Goal: Information Seeking & Learning: Learn about a topic

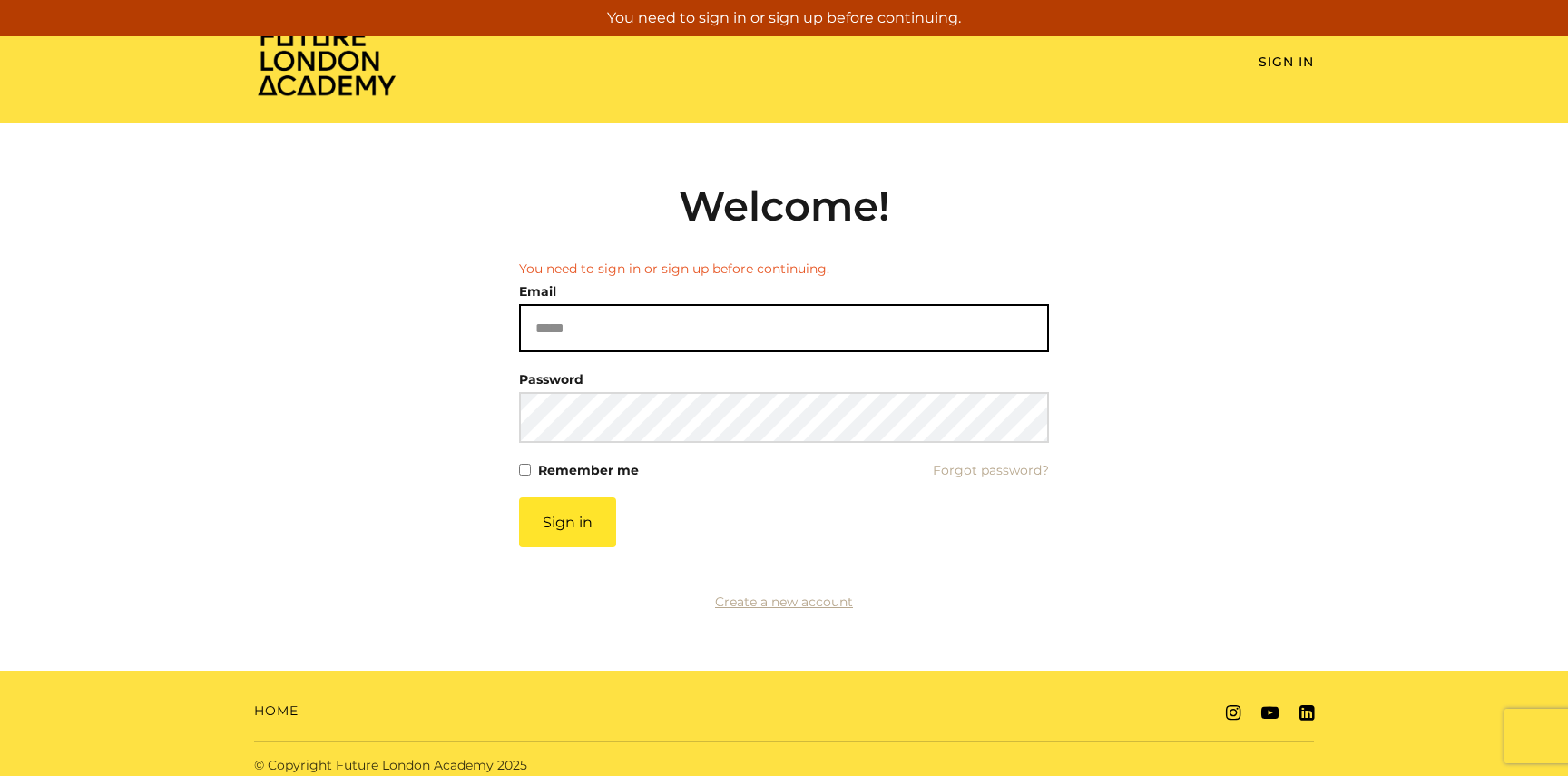
click at [558, 336] on input "Email" at bounding box center [784, 328] width 530 height 48
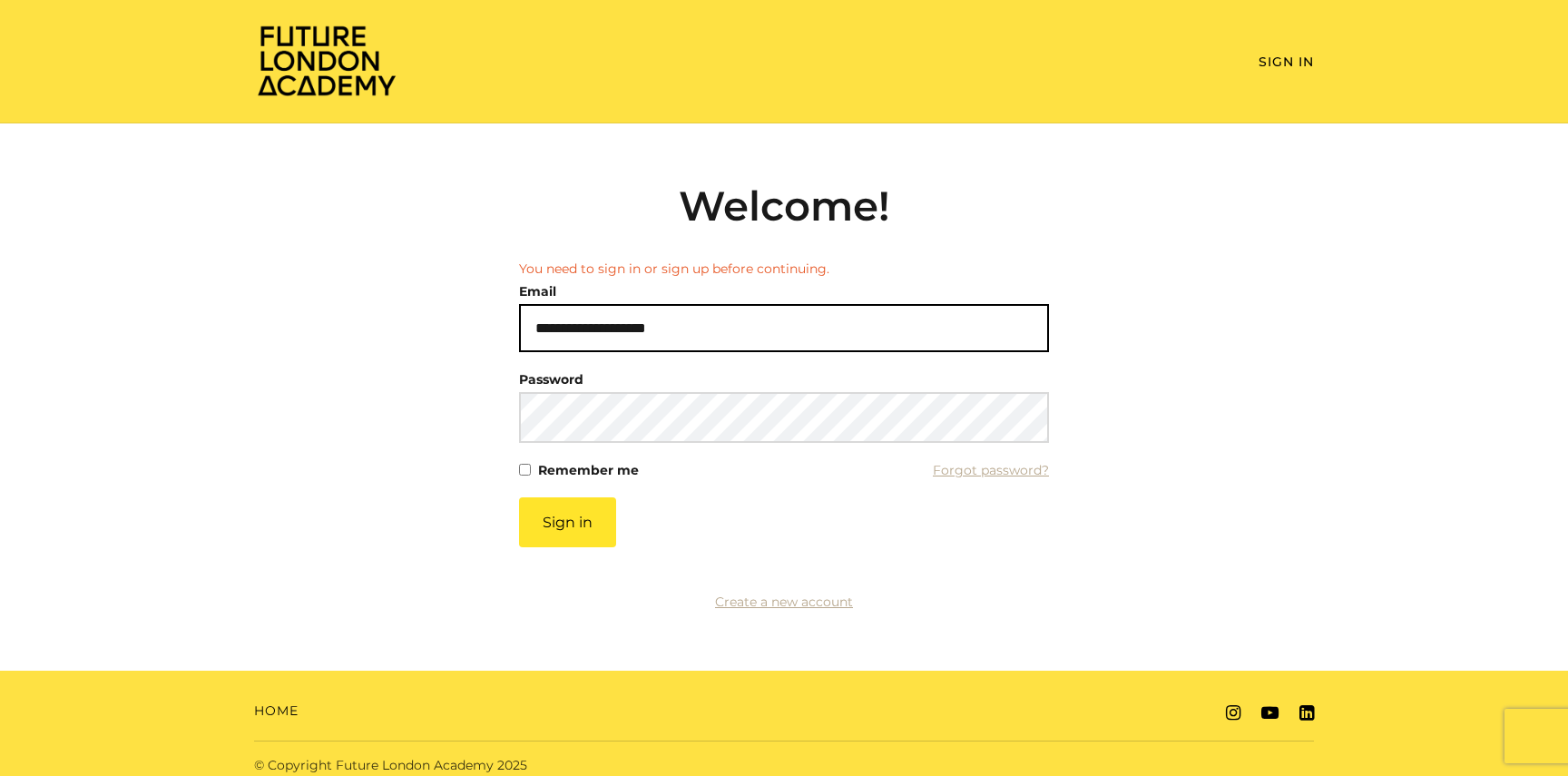
type input "**********"
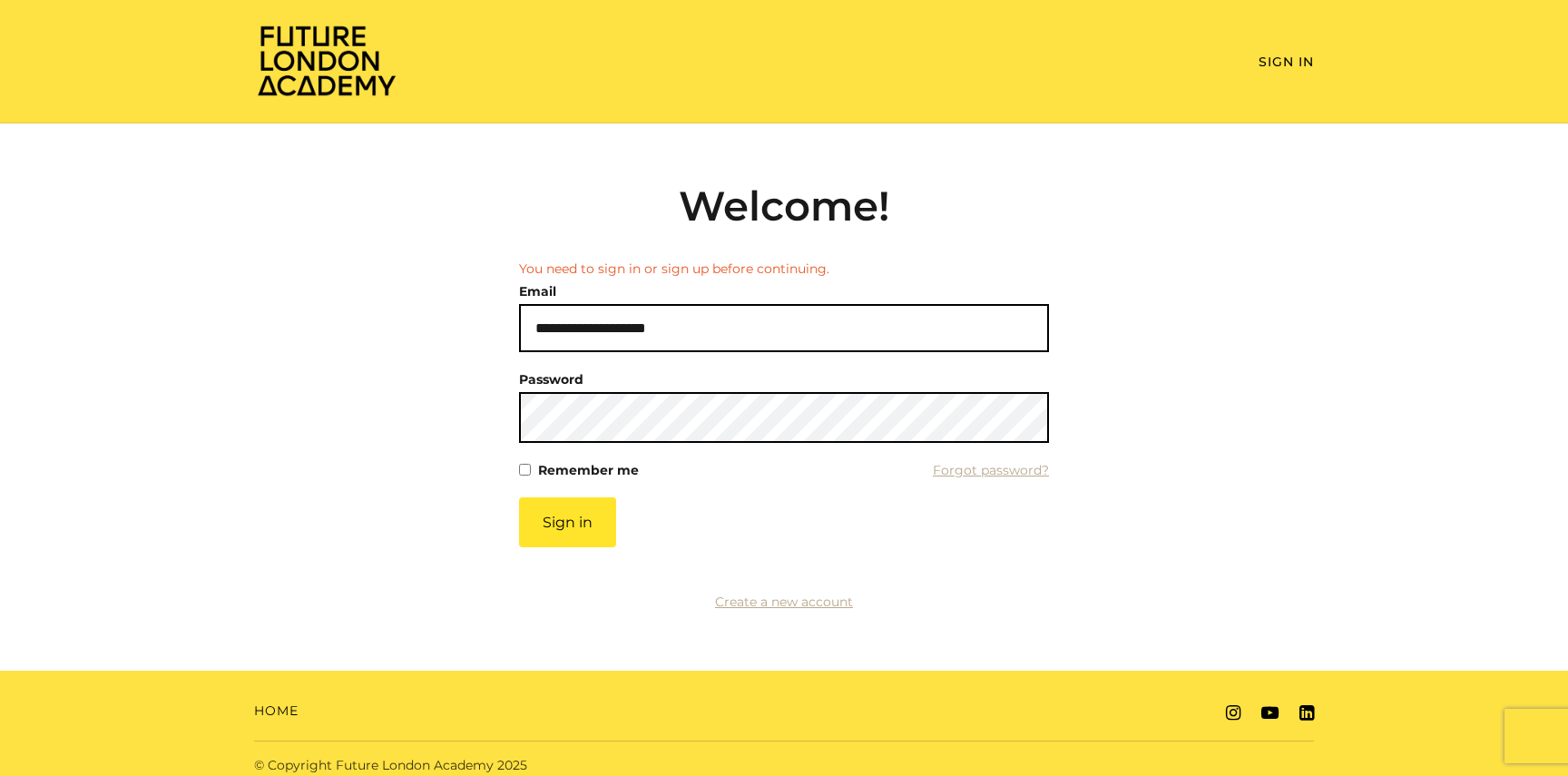
click at [519, 498] on button "Sign in" at bounding box center [568, 522] width 97 height 49
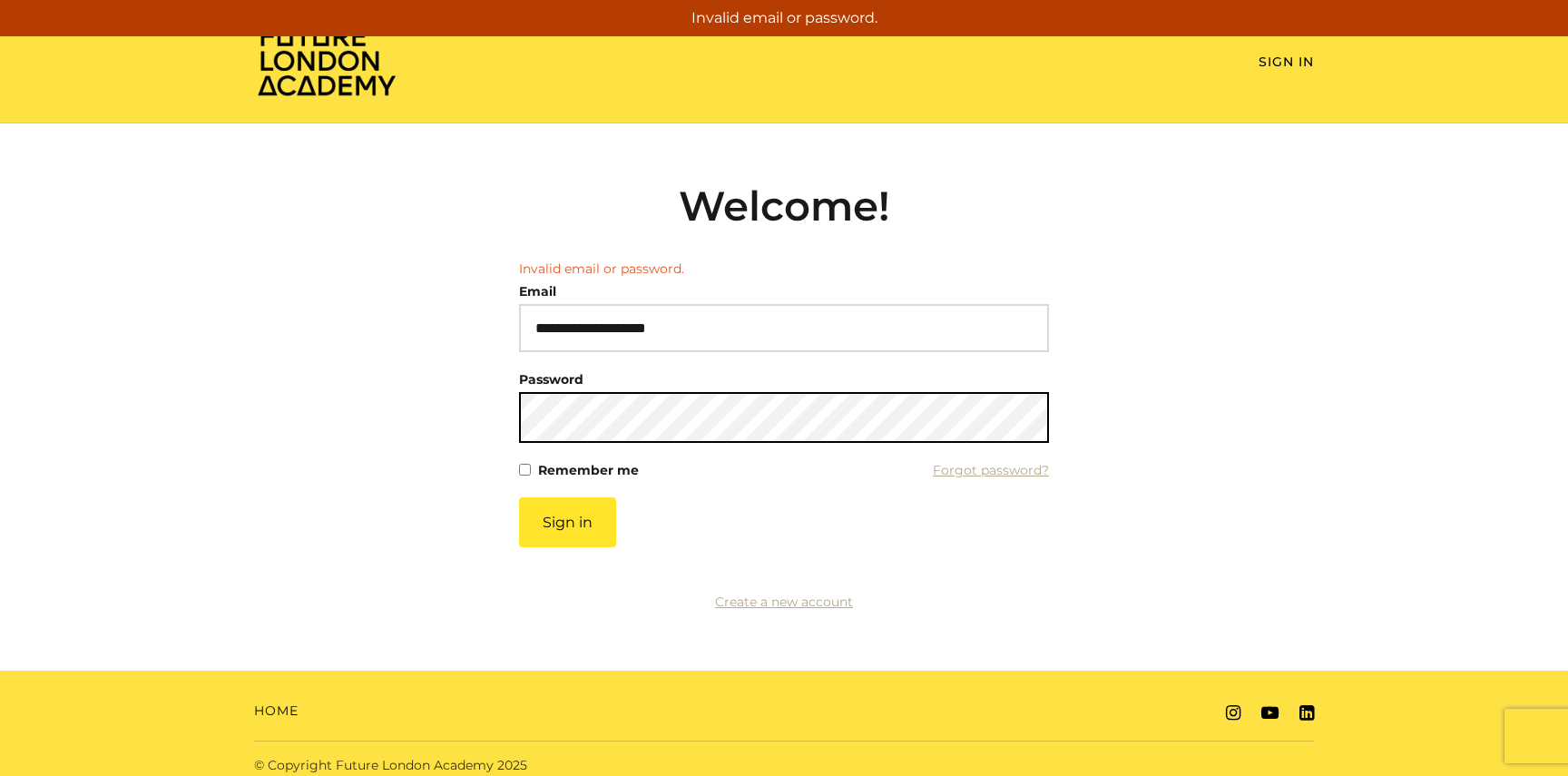
click at [519, 498] on button "Sign in" at bounding box center [568, 522] width 97 height 49
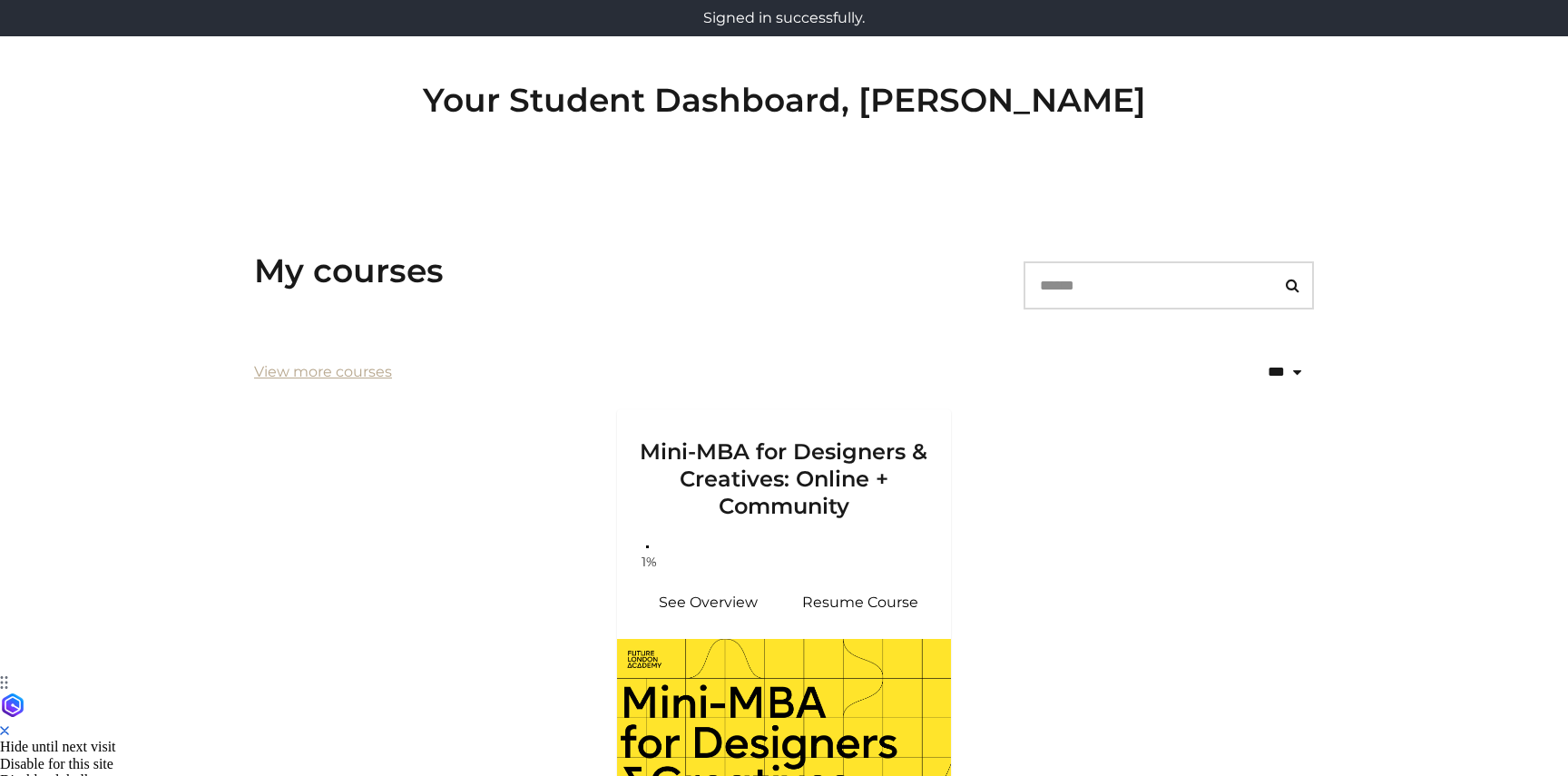
scroll to position [146, 0]
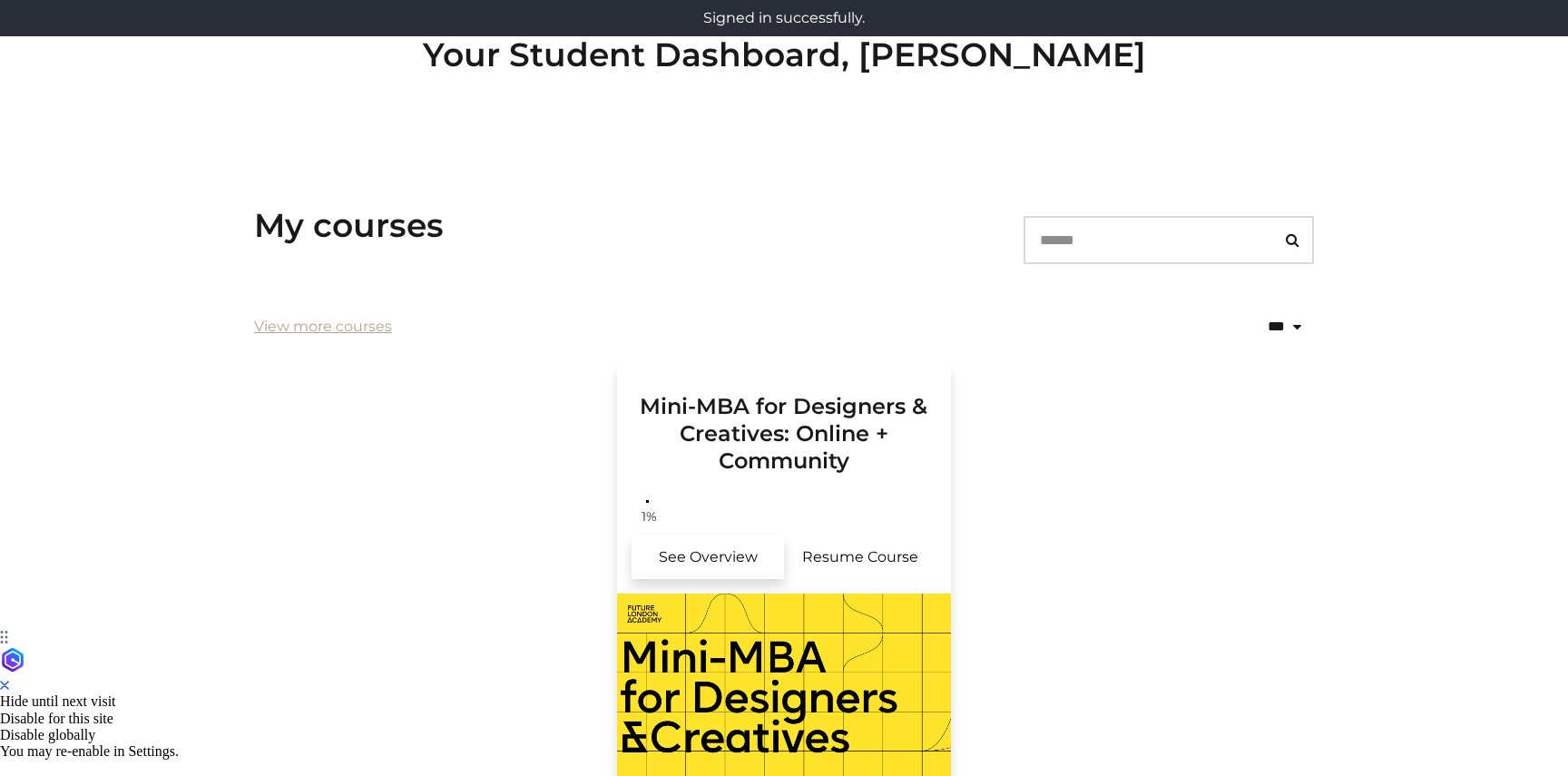
click at [710, 566] on link "See Overview" at bounding box center [707, 557] width 152 height 44
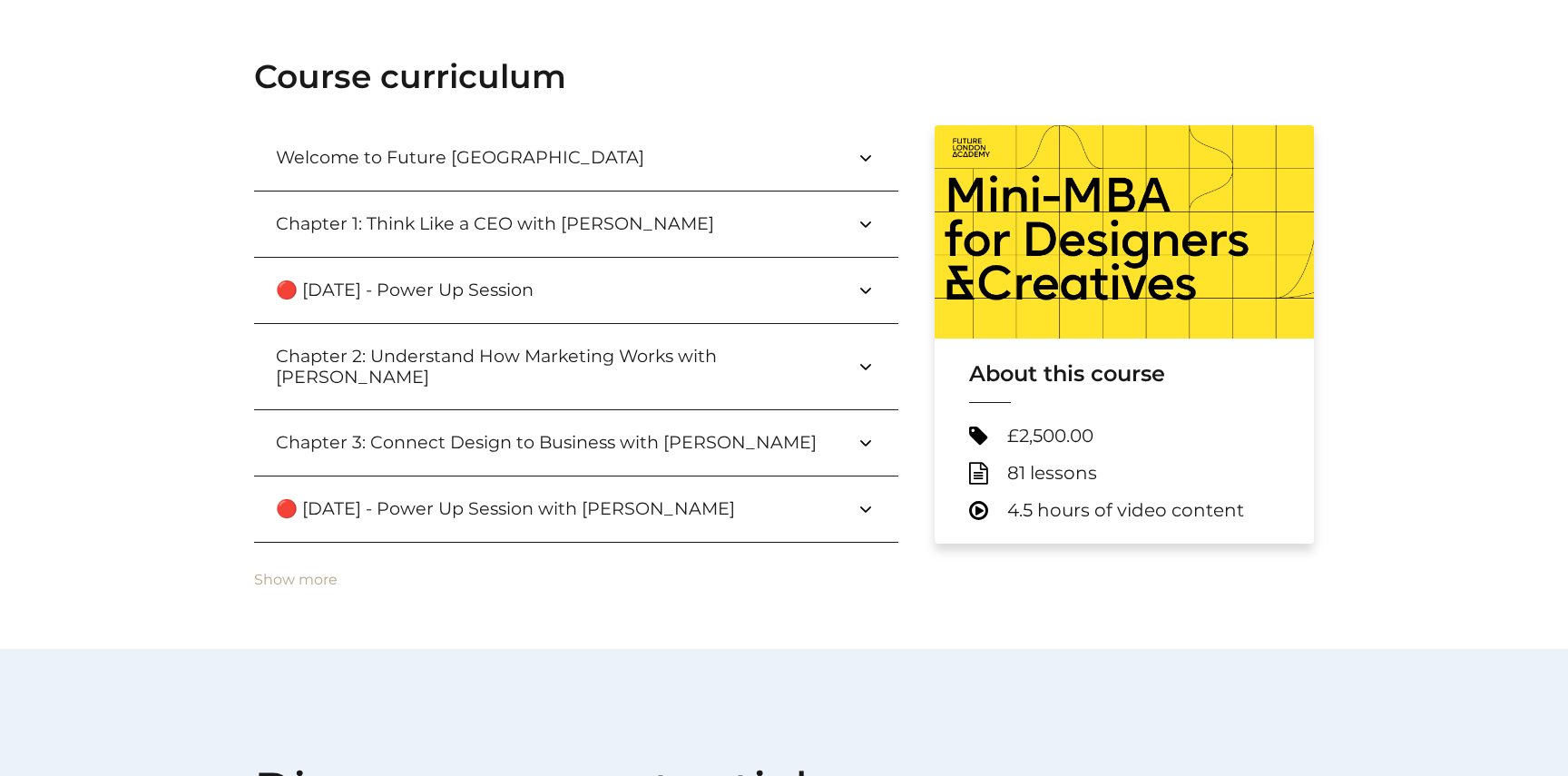
scroll to position [650, 0]
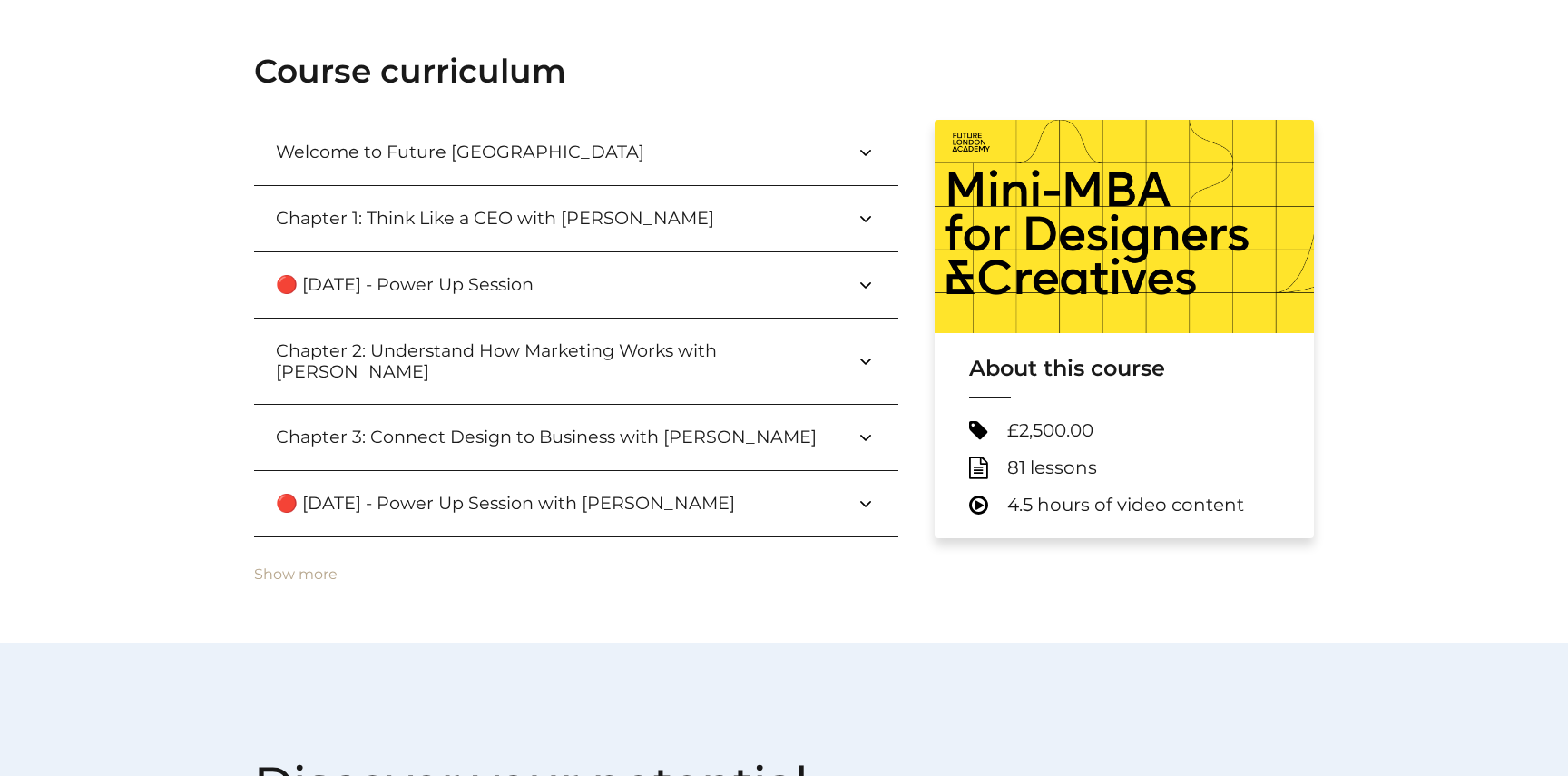
click at [868, 493] on icon at bounding box center [866, 503] width 21 height 21
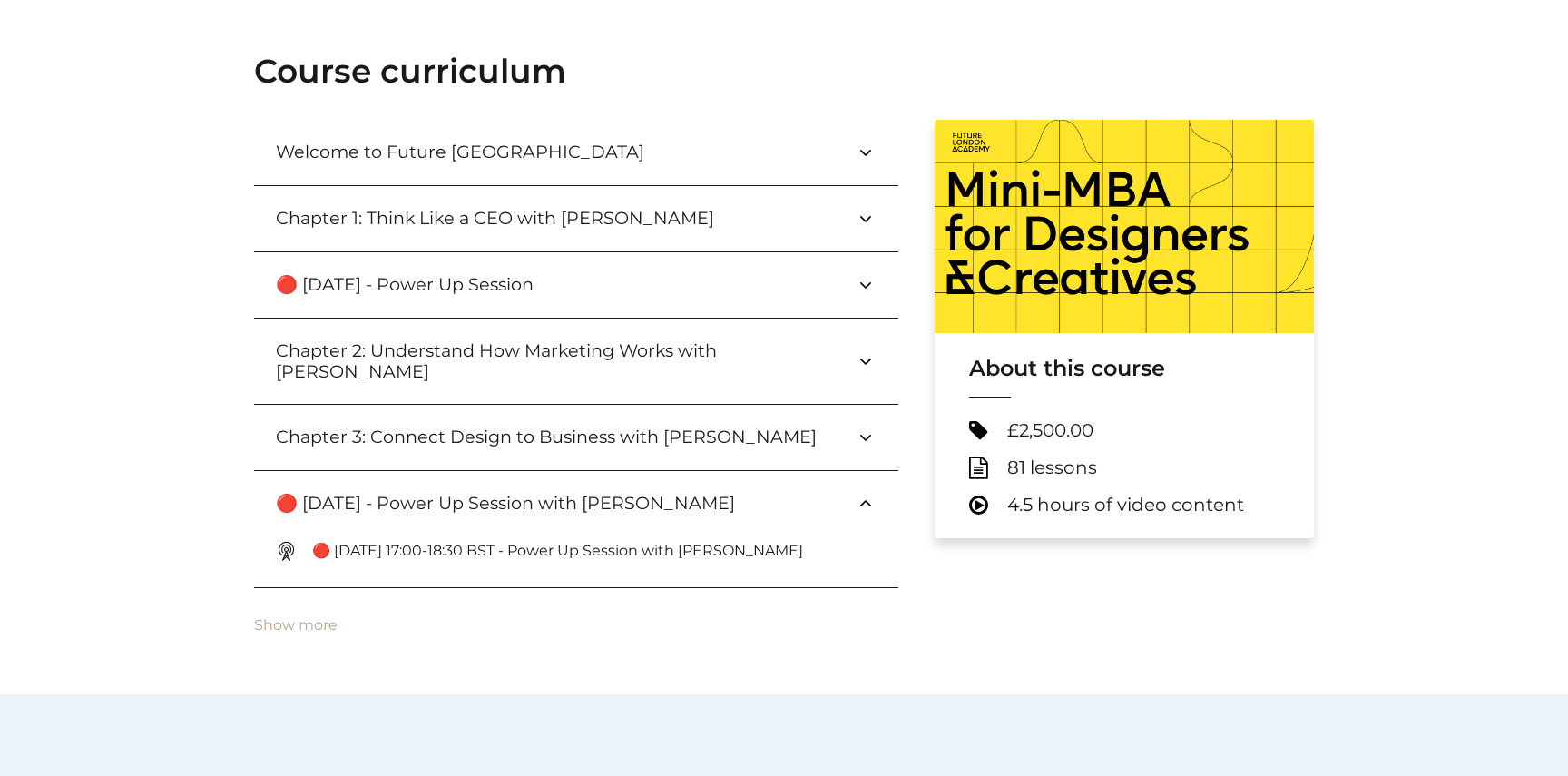
click at [708, 539] on p "🔴 [DATE] 17:00-18:30 BST - Power Up Session with [PERSON_NAME]" at bounding box center [565, 550] width 506 height 21
click at [867, 493] on icon at bounding box center [866, 503] width 21 height 21
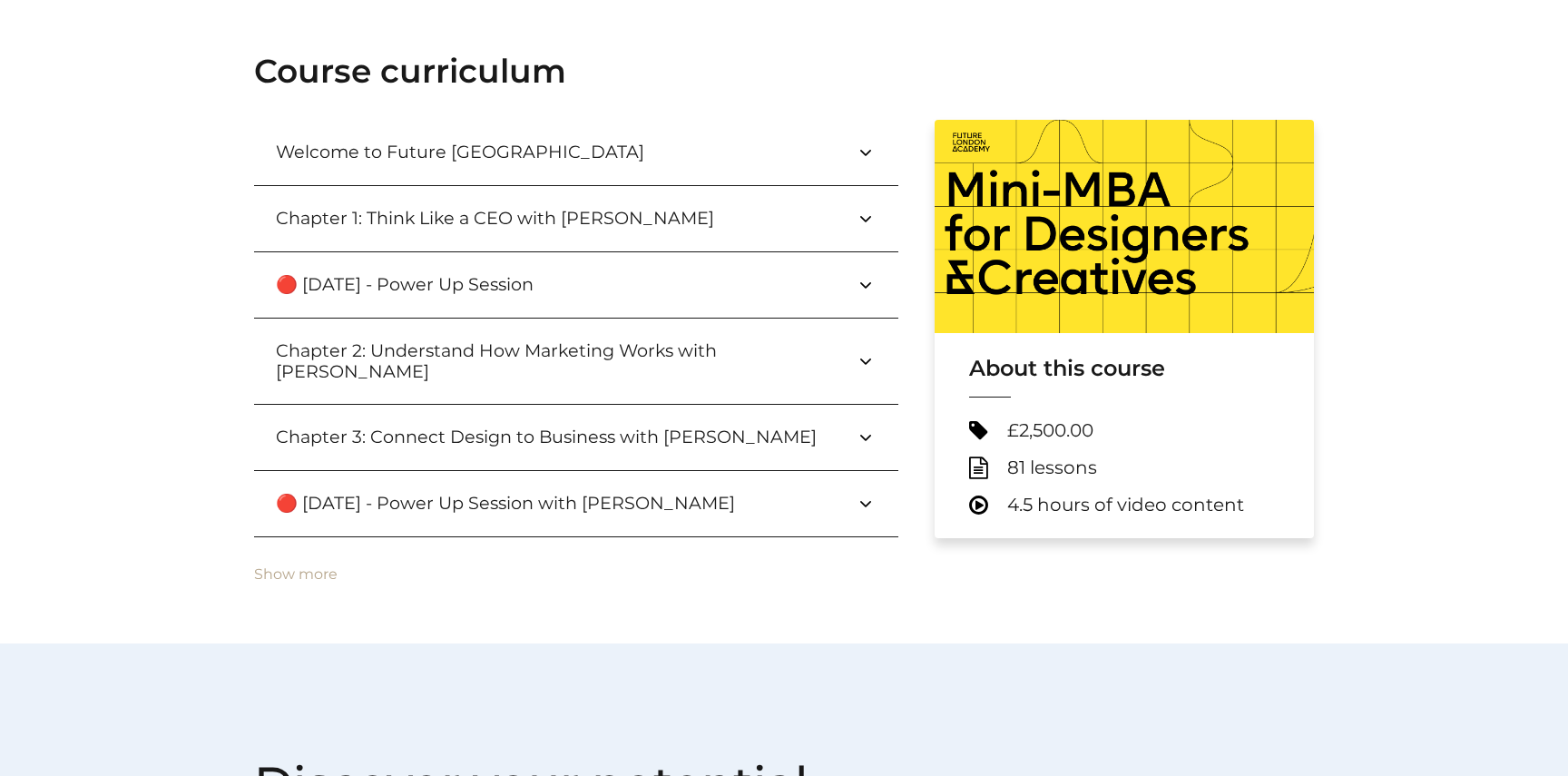
scroll to position [677, 0]
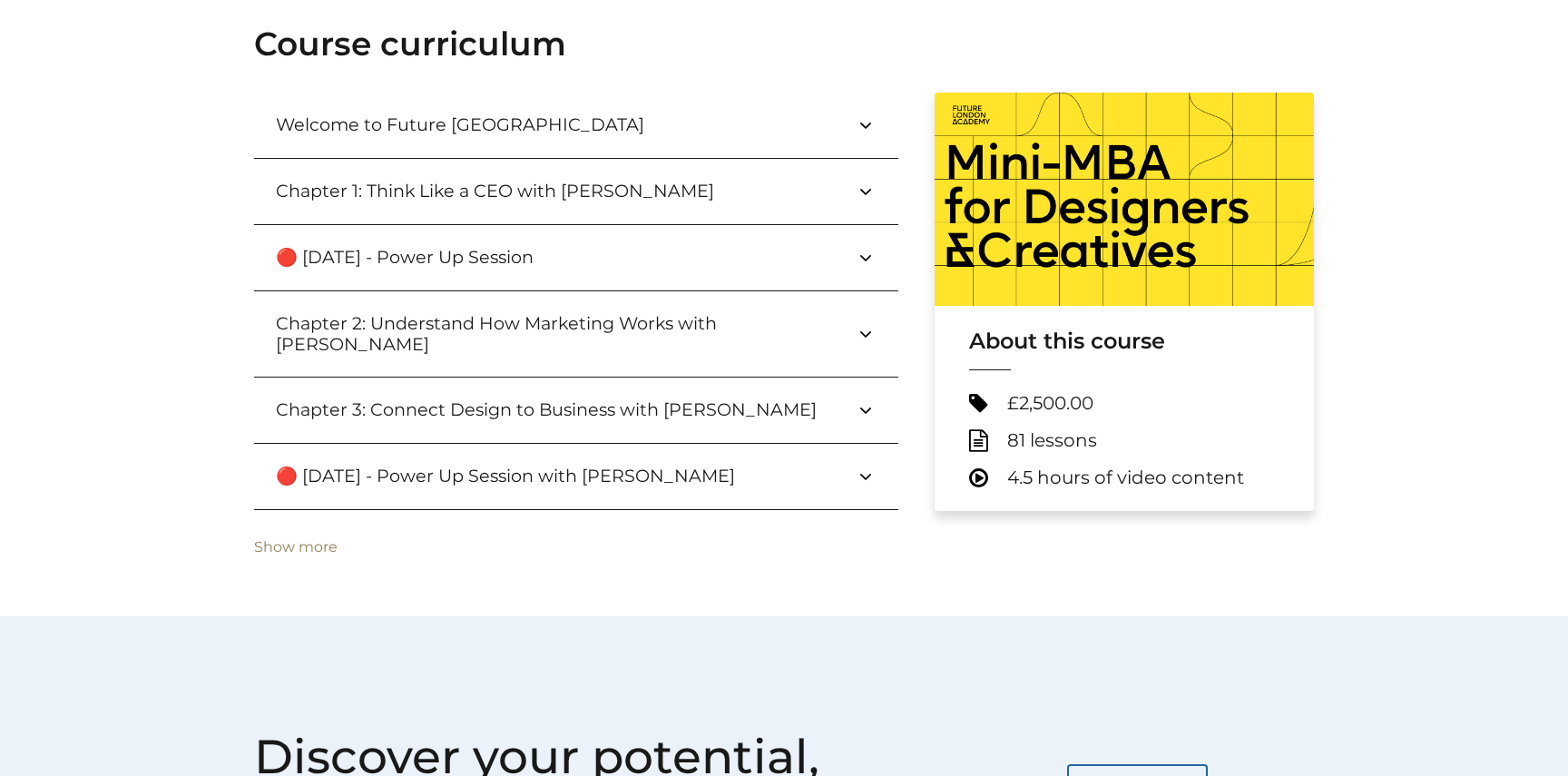
click at [324, 539] on button "Show more" at bounding box center [296, 547] width 83 height 16
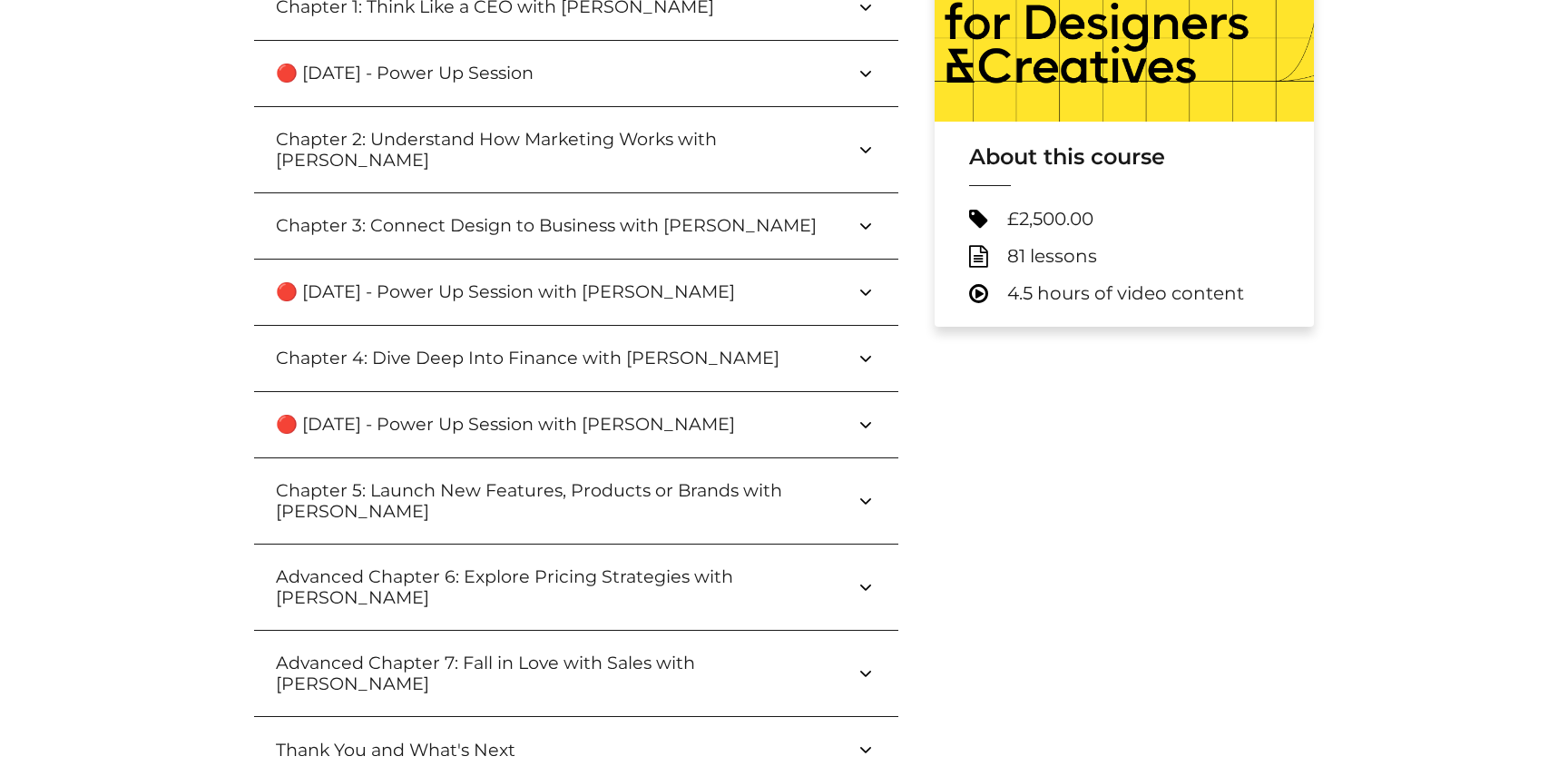
scroll to position [862, 0]
click at [869, 413] on icon at bounding box center [866, 424] width 21 height 21
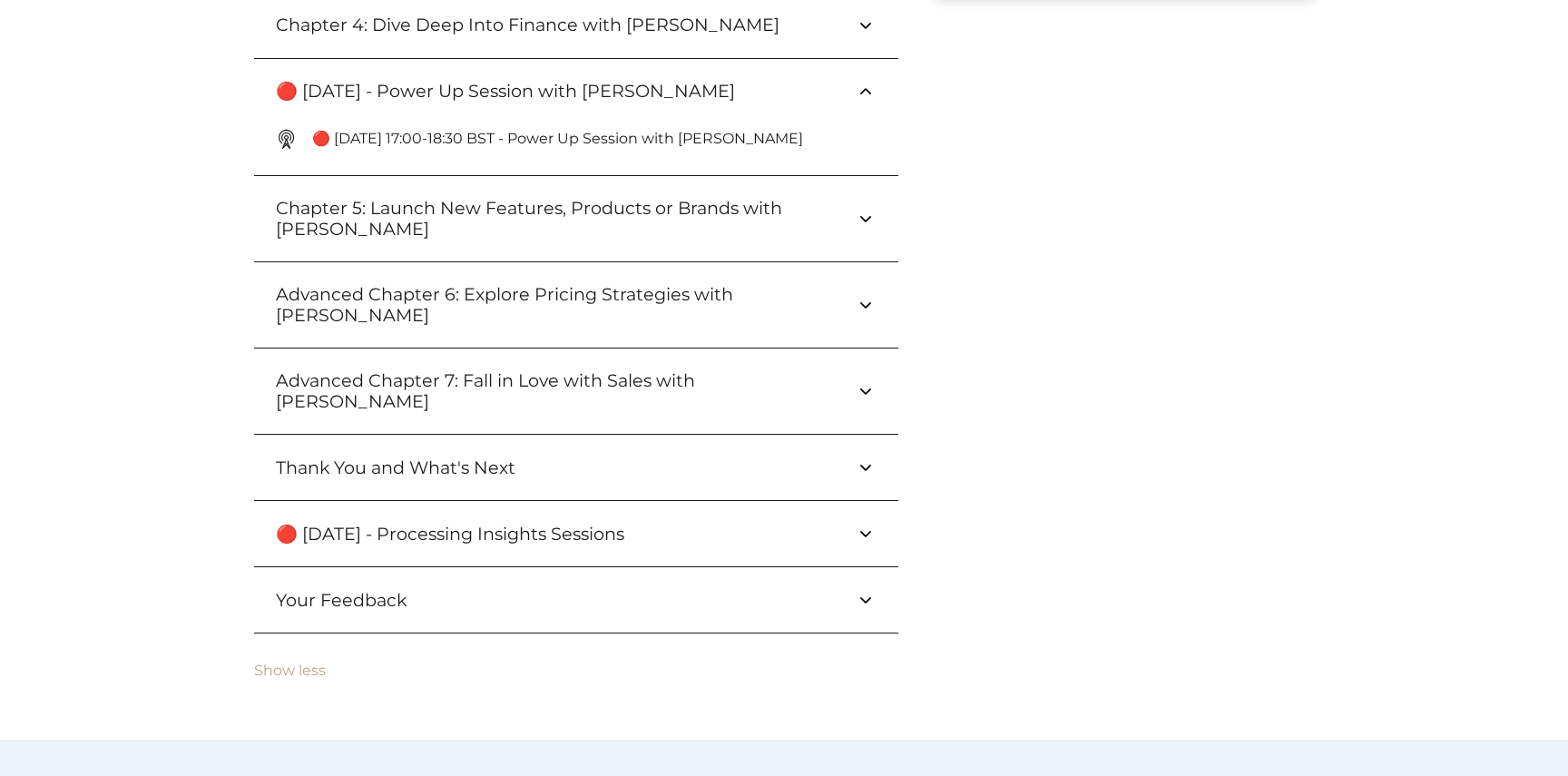
scroll to position [1186, 0]
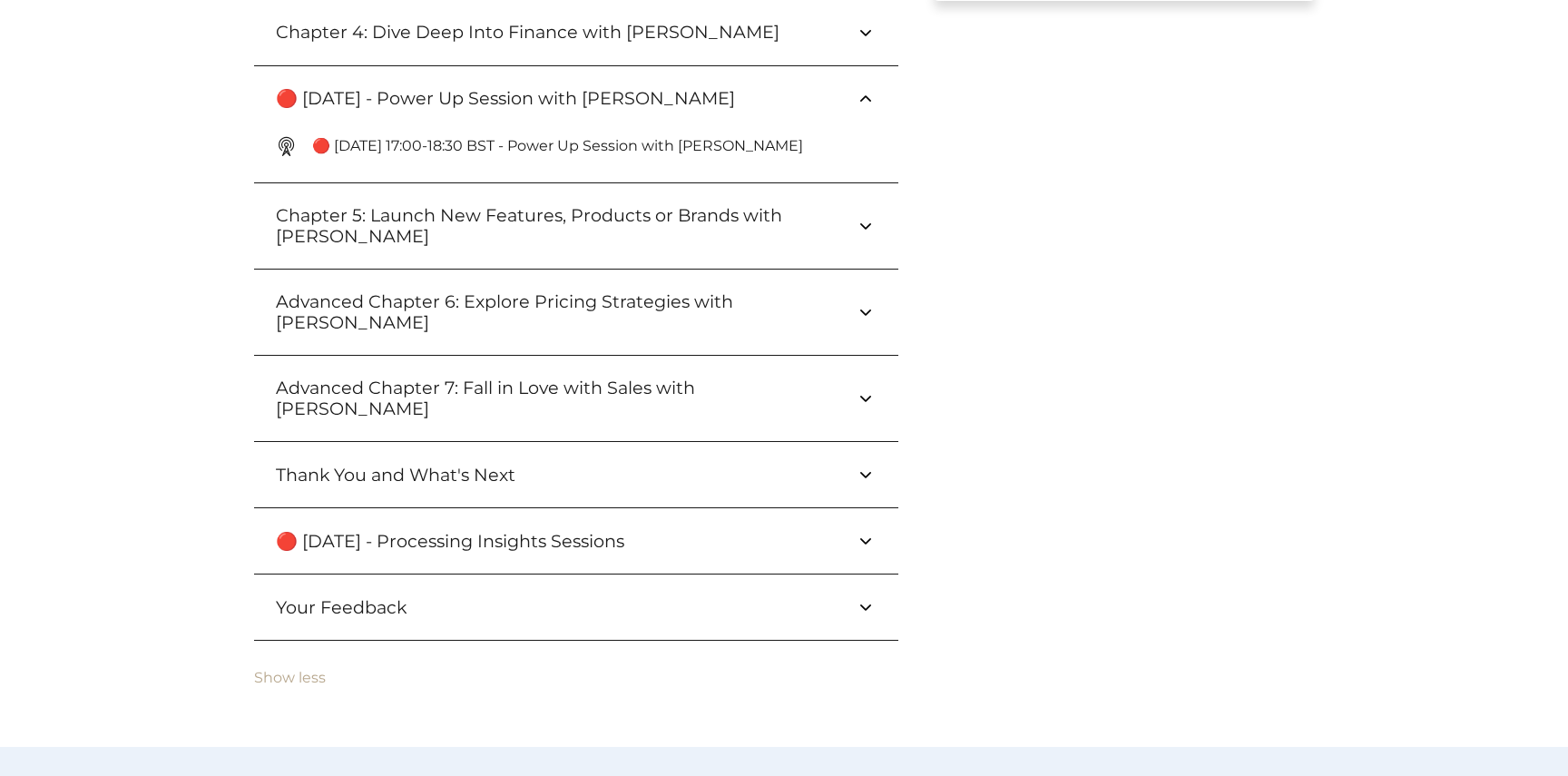
click at [855, 530] on icon at bounding box center [866, 540] width 21 height 21
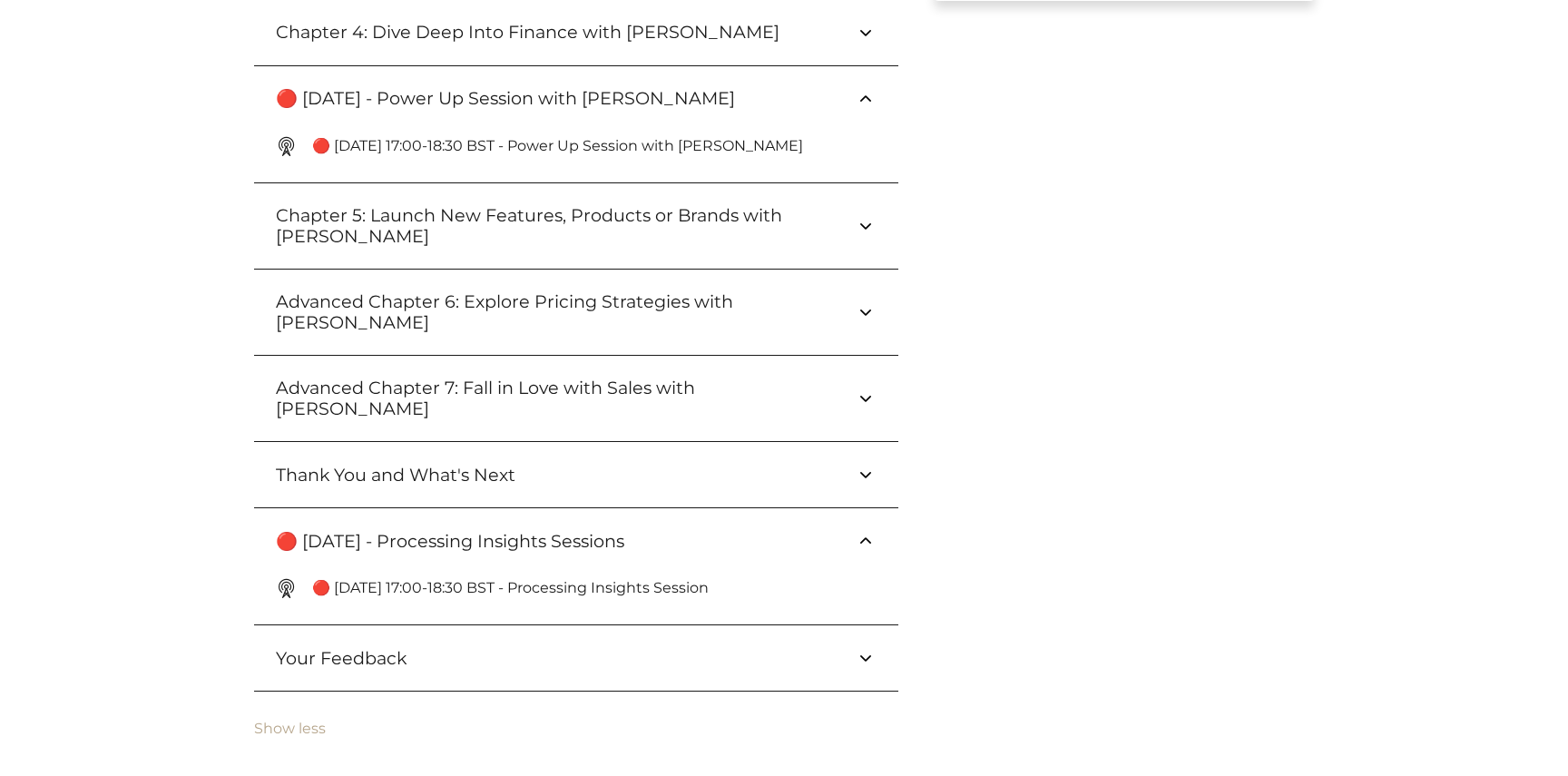
click at [856, 647] on icon at bounding box center [866, 658] width 21 height 21
